Goal: Obtain resource: Download file/media

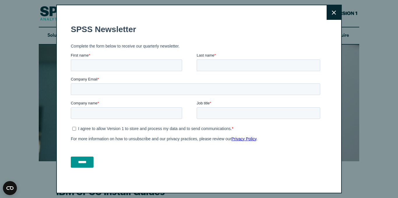
click at [326, 13] on button "Close" at bounding box center [333, 12] width 15 height 15
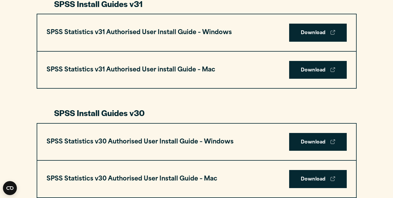
scroll to position [366, 0]
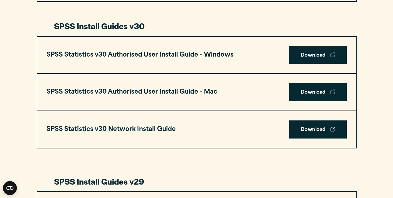
scroll to position [414, 0]
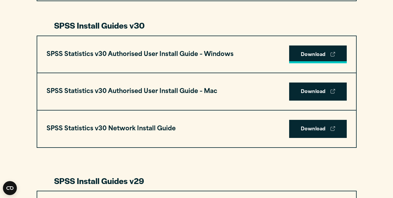
click at [327, 54] on link "Download" at bounding box center [318, 54] width 58 height 18
